Goal: Obtain resource: Download file/media

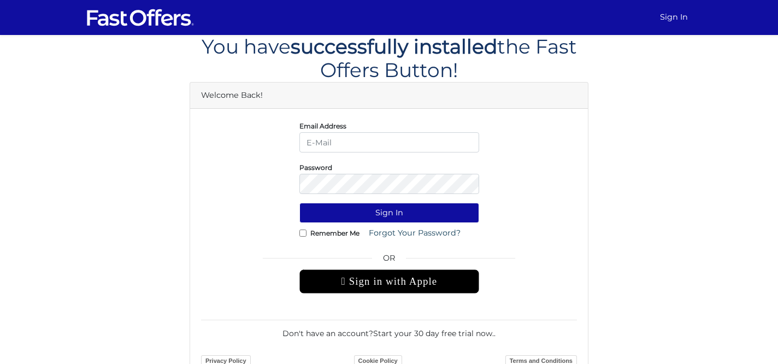
click at [374, 281] on div " Sign in with Apple" at bounding box center [389, 281] width 180 height 24
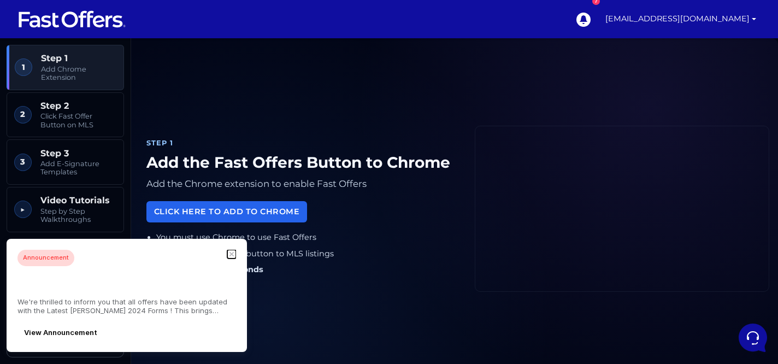
click at [229, 256] on icon "button" at bounding box center [231, 254] width 4 height 4
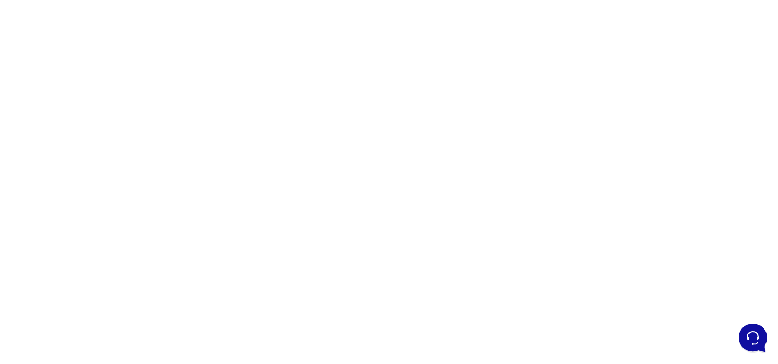
scroll to position [74, 0]
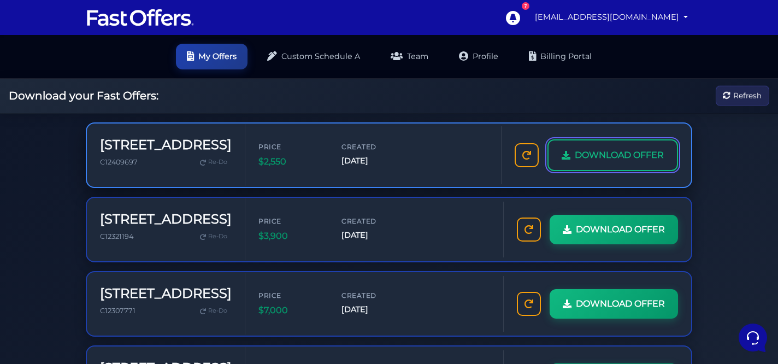
click at [570, 160] on link "DOWNLOAD OFFER" at bounding box center [612, 155] width 131 height 32
